Goal: Navigation & Orientation: Find specific page/section

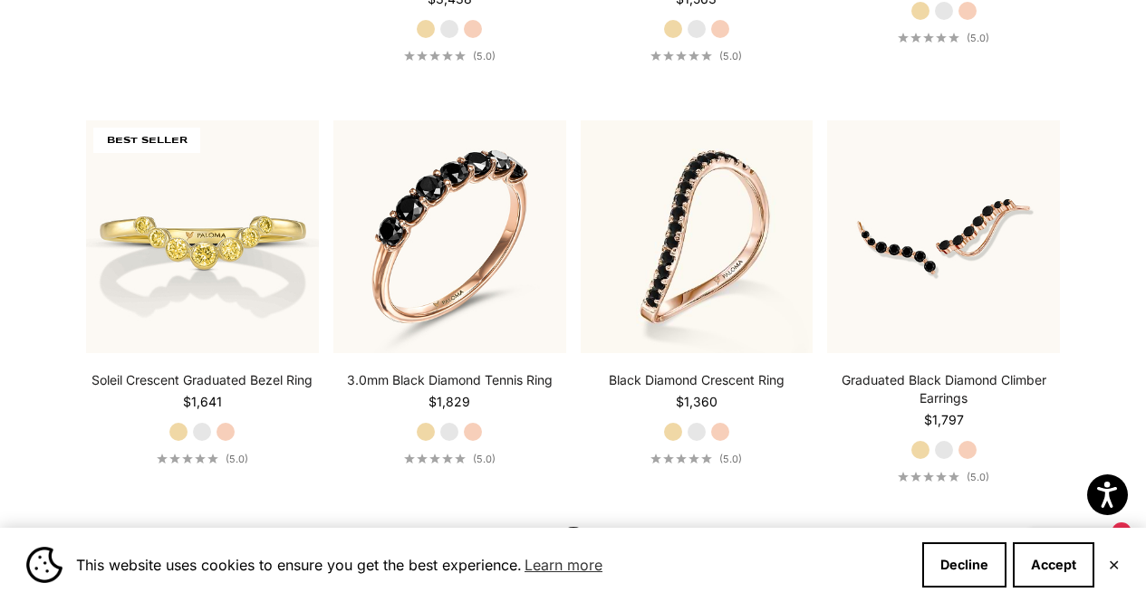
scroll to position [1811, 0]
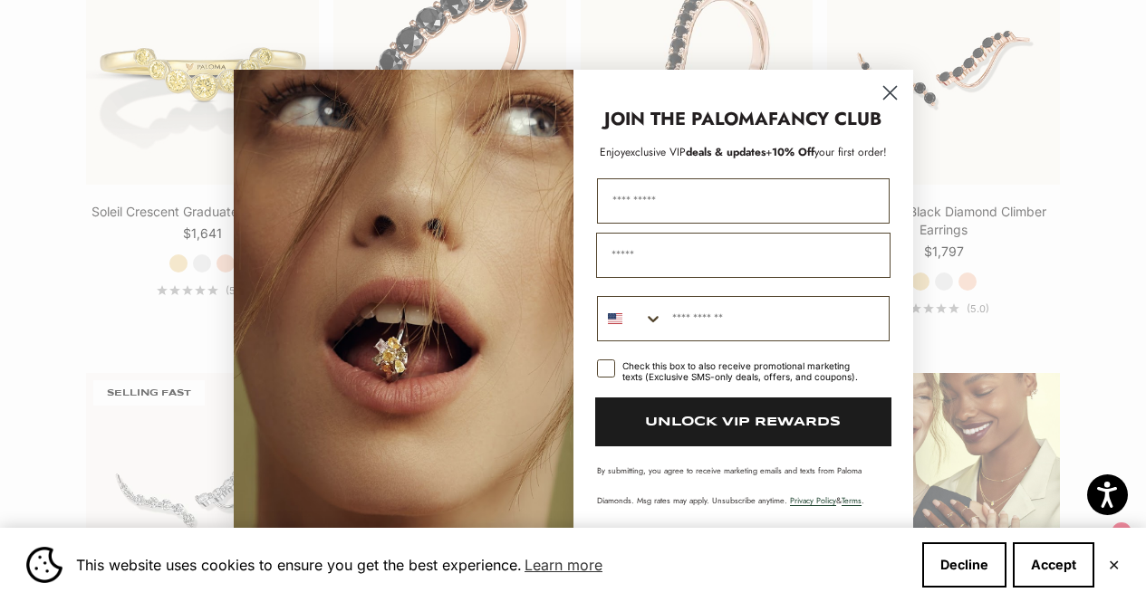
click at [888, 93] on icon "Close dialog" at bounding box center [889, 92] width 13 height 13
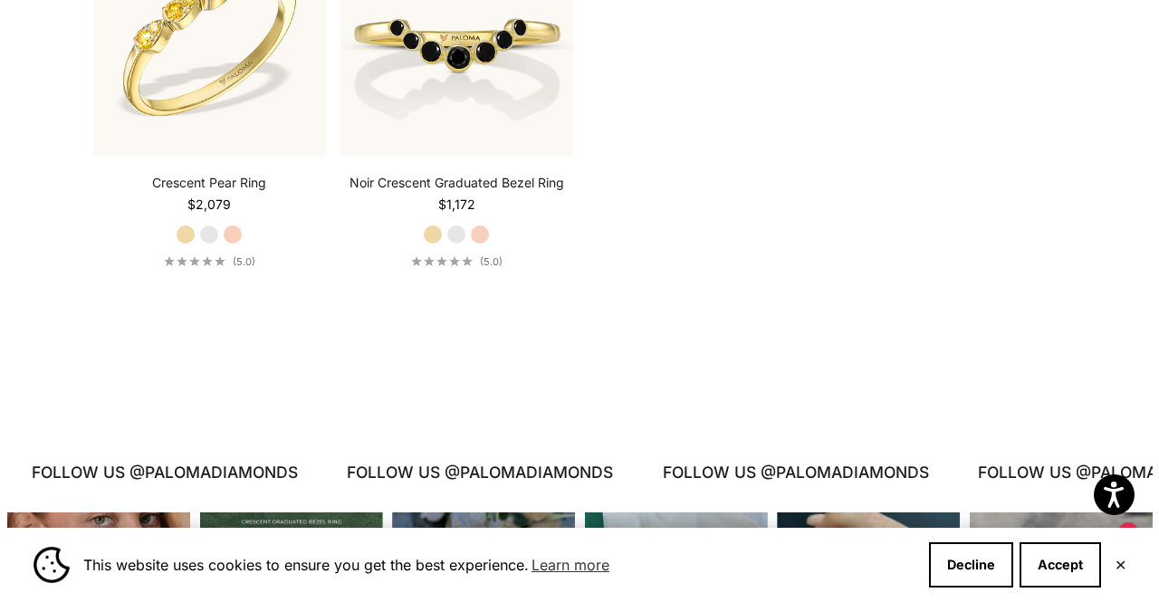
scroll to position [3170, 0]
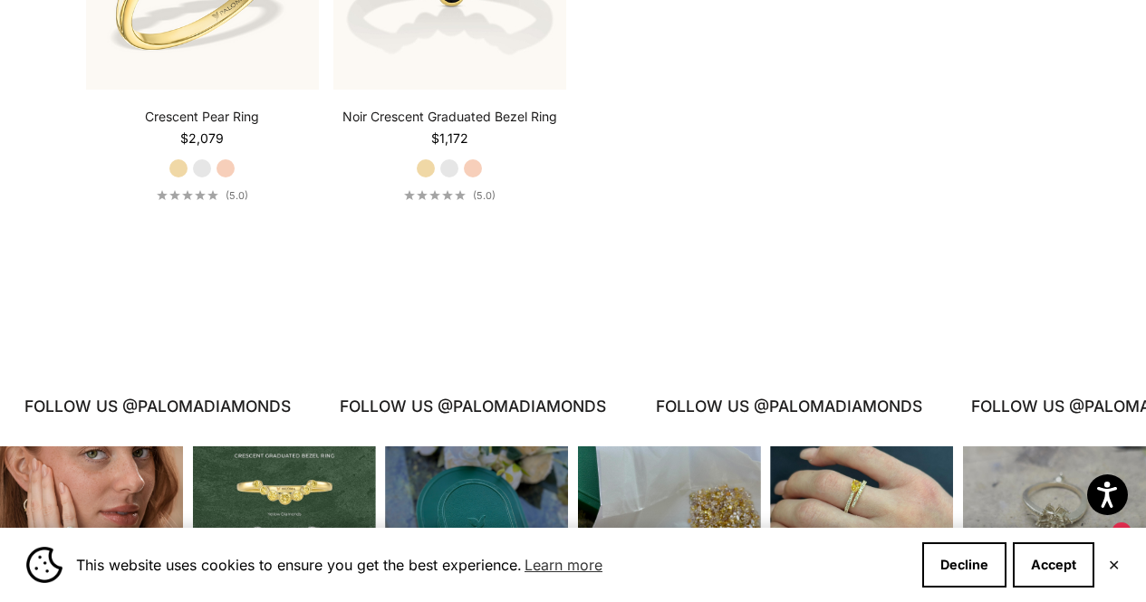
click at [893, 463] on div "Instagram post opens in a popup" at bounding box center [861, 537] width 183 height 183
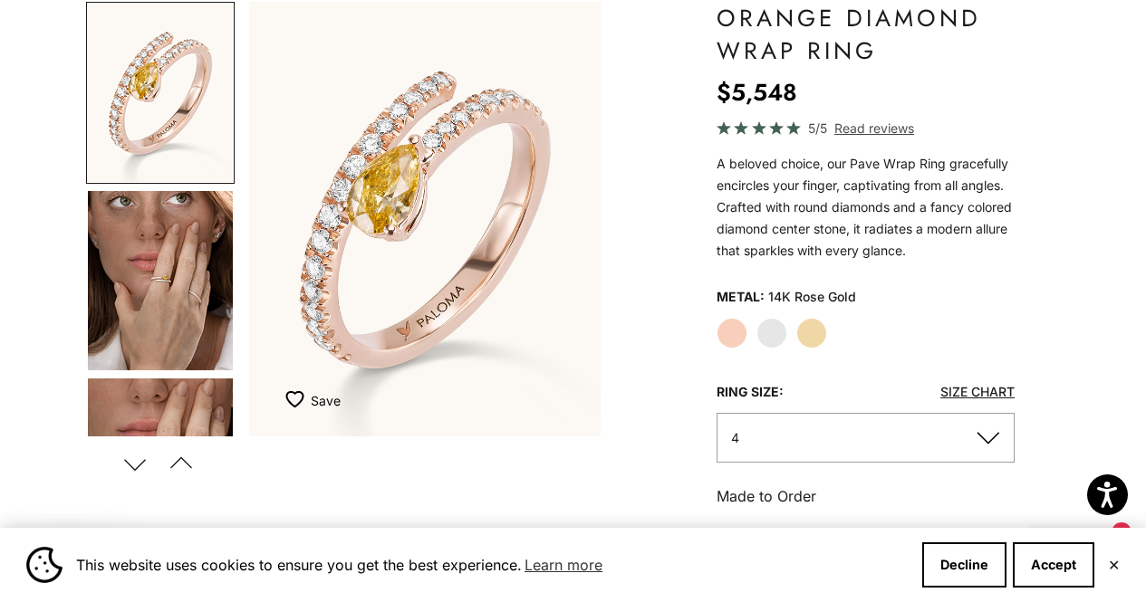
scroll to position [181, 0]
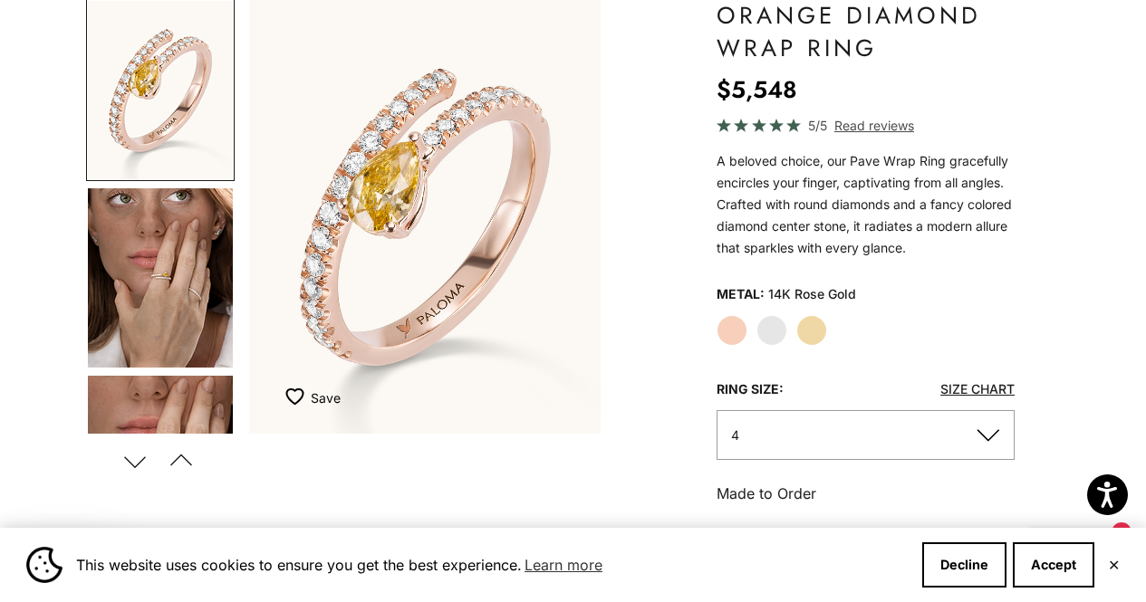
click at [992, 440] on button "4" at bounding box center [865, 435] width 298 height 50
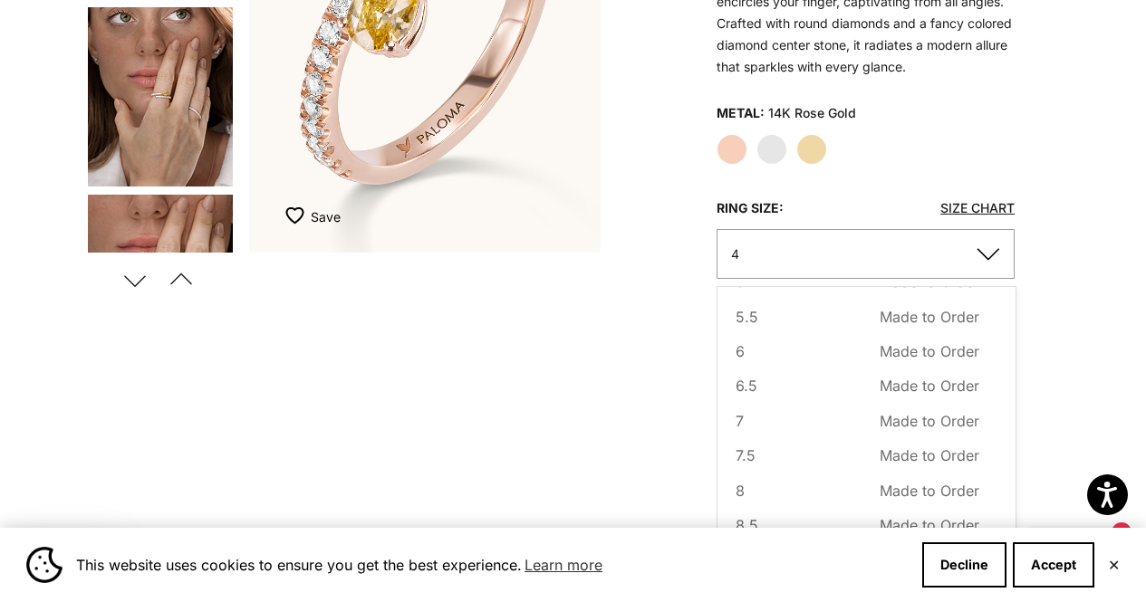
scroll to position [186, 0]
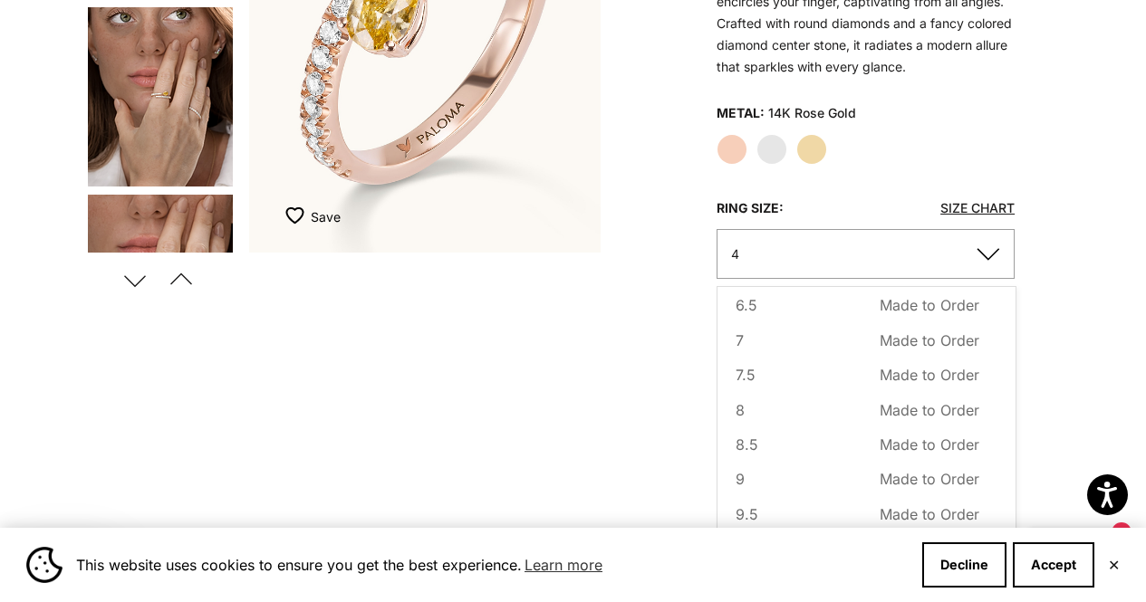
click at [397, 342] on div "Zoom picture Save Add to wishlist Next" at bounding box center [573, 412] width 974 height 1188
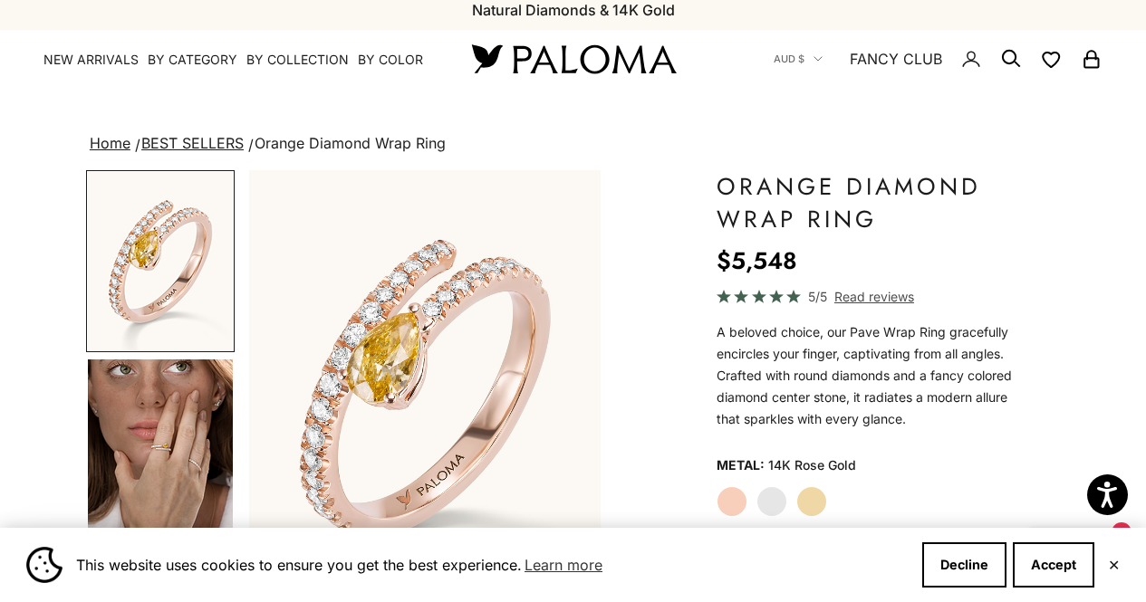
scroll to position [0, 0]
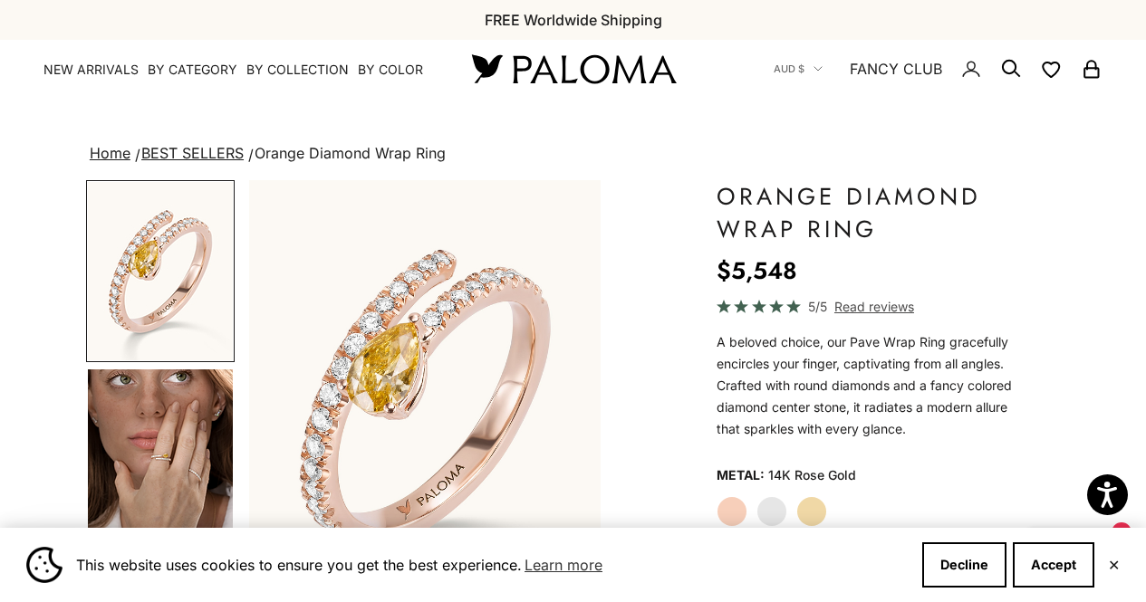
click at [120, 156] on link "Home" at bounding box center [110, 153] width 41 height 18
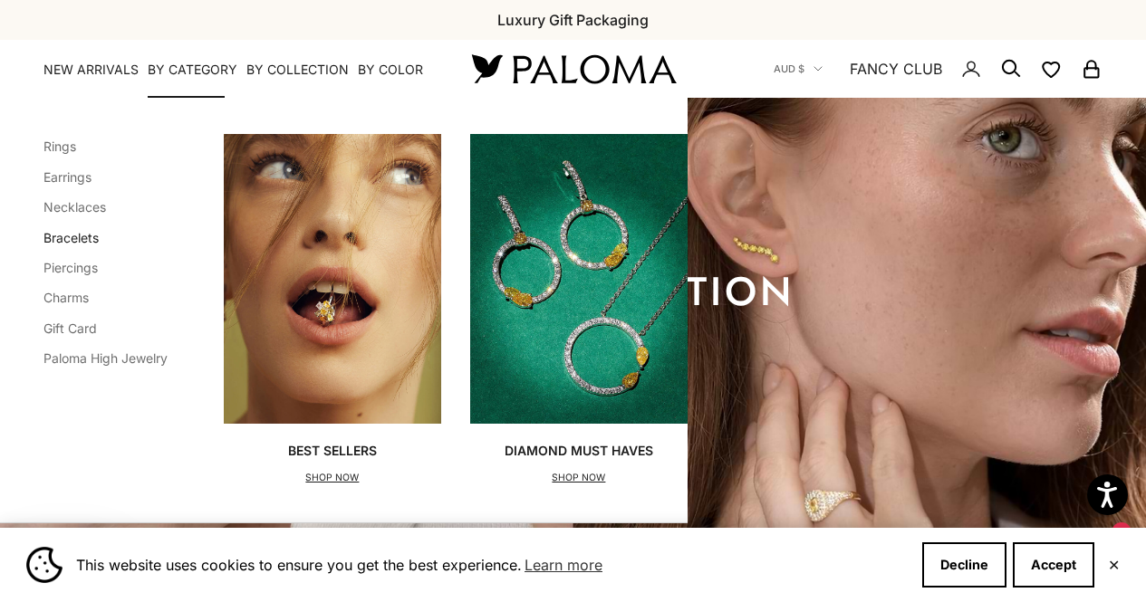
click at [90, 235] on link "Bracelets" at bounding box center [70, 237] width 55 height 15
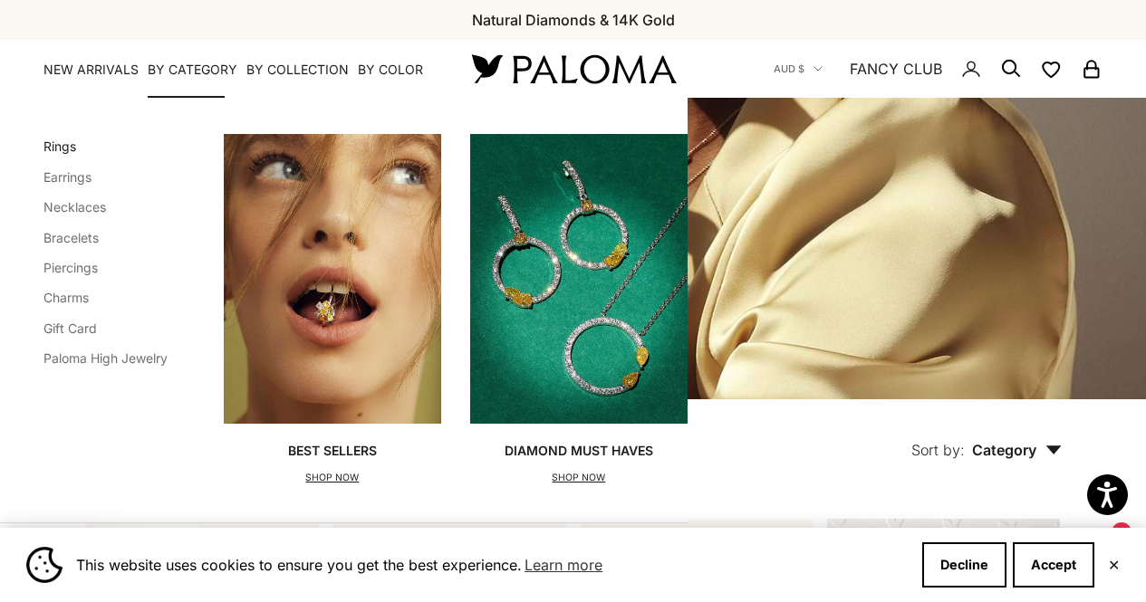
click at [61, 153] on link "Rings" at bounding box center [59, 146] width 33 height 15
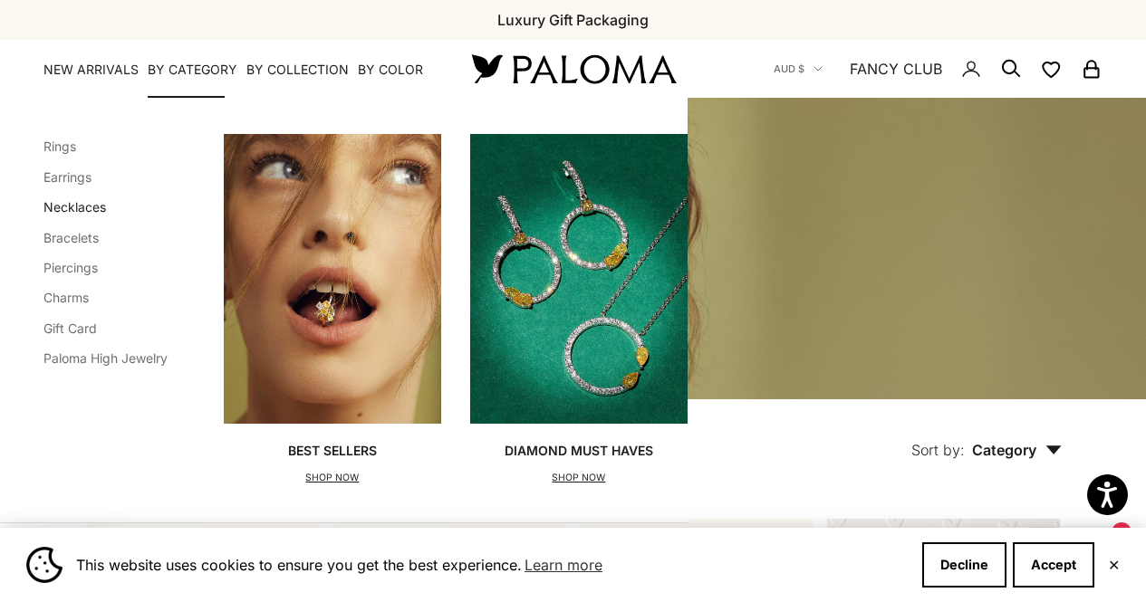
click at [82, 201] on link "Necklaces" at bounding box center [74, 206] width 62 height 15
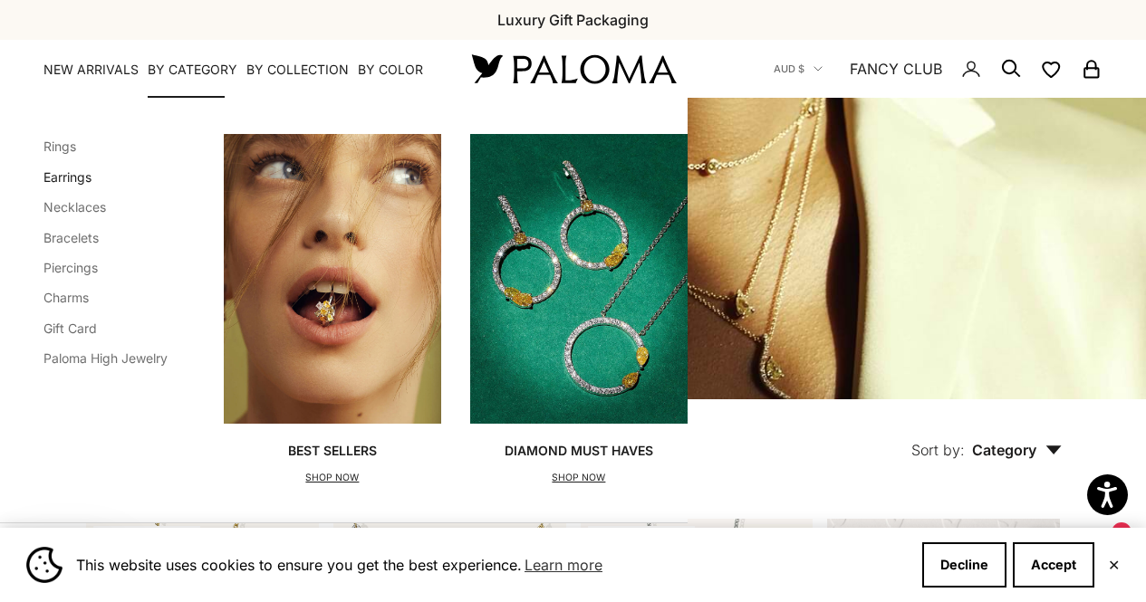
click at [58, 176] on link "Earrings" at bounding box center [67, 176] width 48 height 15
